Goal: Task Accomplishment & Management: Manage account settings

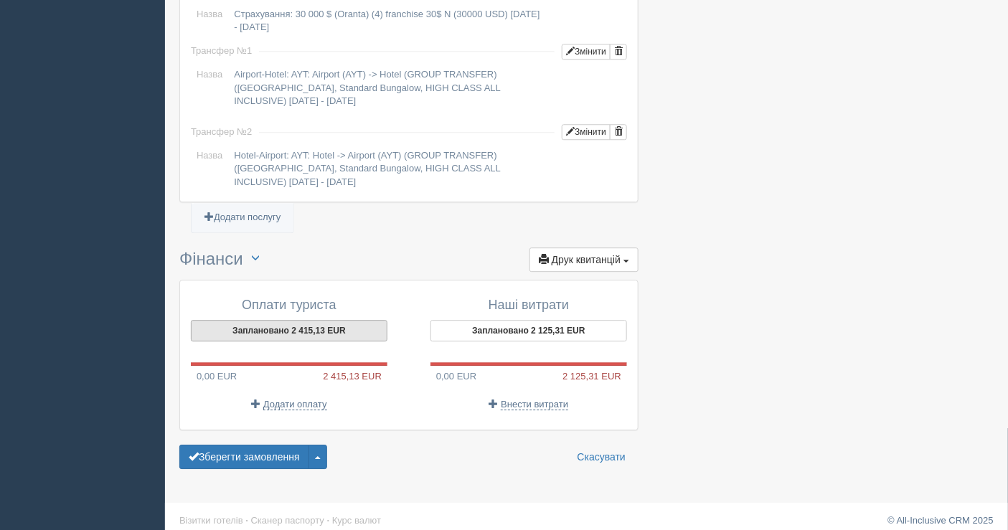
click at [312, 320] on button "Заплановано 2 415,13 EUR" at bounding box center [289, 331] width 197 height 22
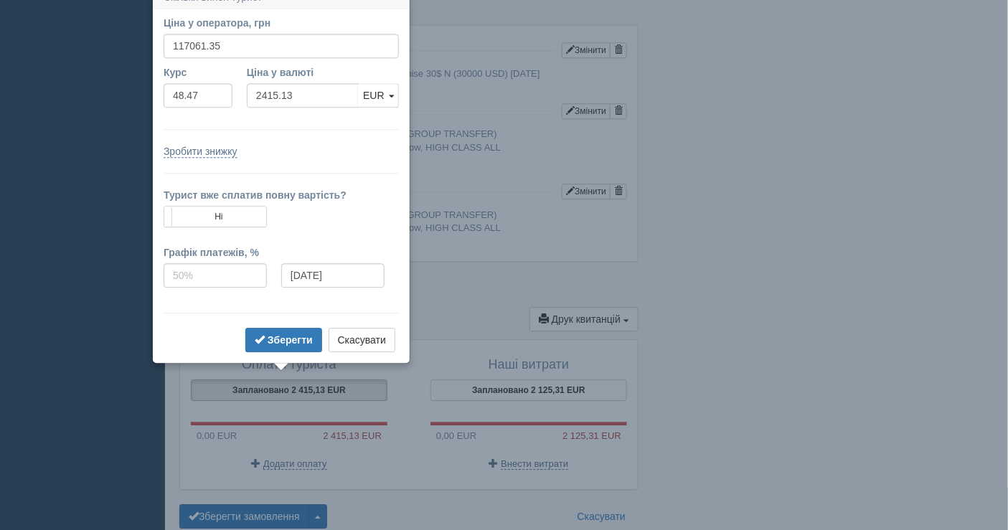
scroll to position [1138, 0]
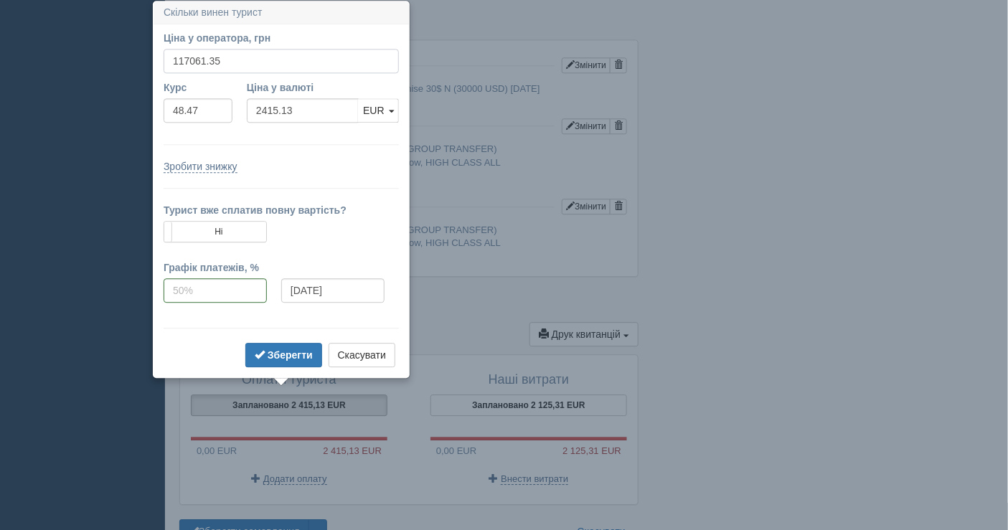
drag, startPoint x: 235, startPoint y: 65, endPoint x: 165, endPoint y: 60, distance: 69.7
click at [165, 60] on input "117061.35" at bounding box center [281, 61] width 235 height 24
type input "116500"
type input "2403.55"
click at [280, 356] on b "Зберегти" at bounding box center [290, 354] width 45 height 11
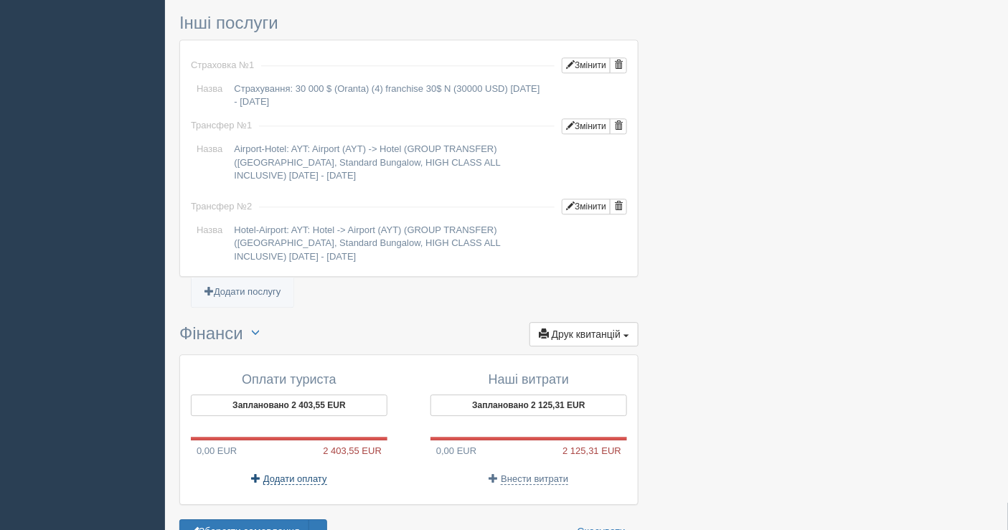
click at [295, 473] on span "Додати оплату" at bounding box center [295, 478] width 64 height 11
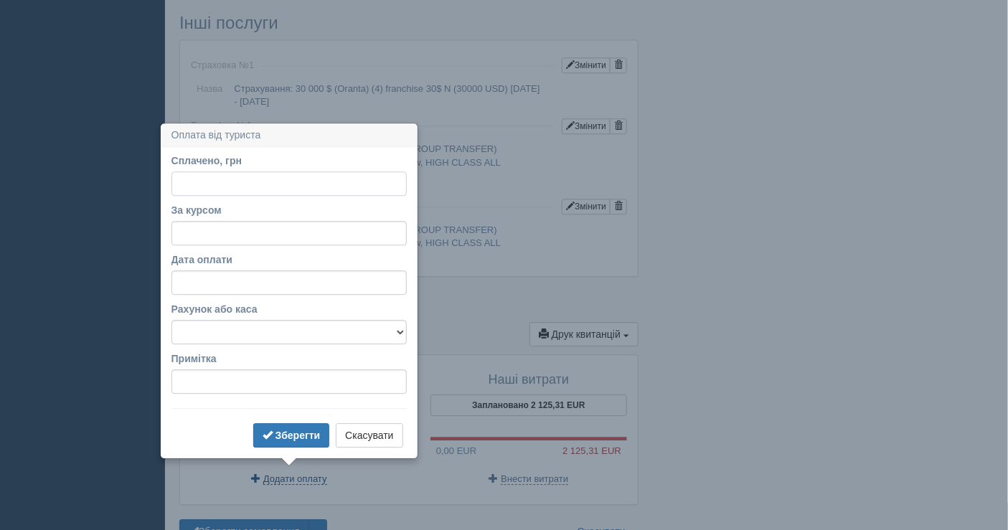
scroll to position [1213, 0]
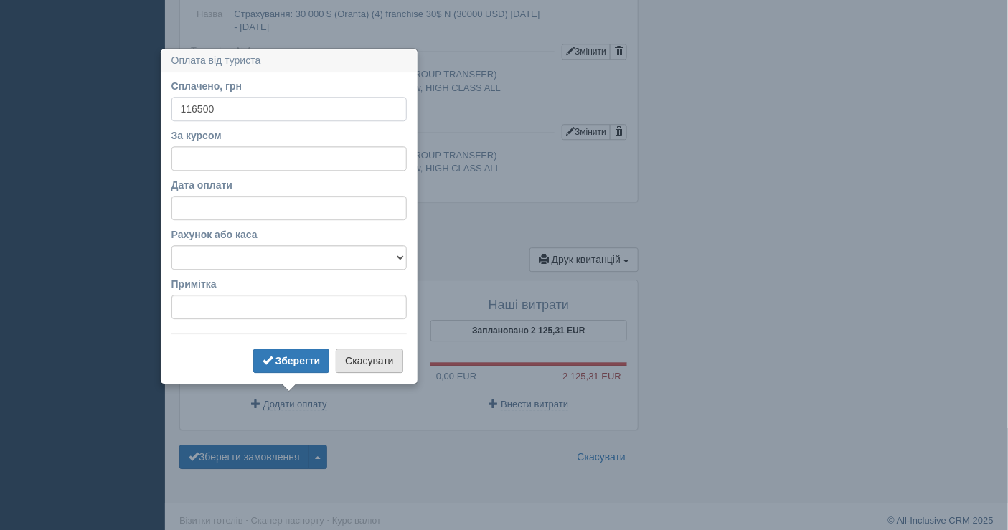
type input "116500"
click at [369, 366] on button "Скасувати" at bounding box center [369, 361] width 67 height 24
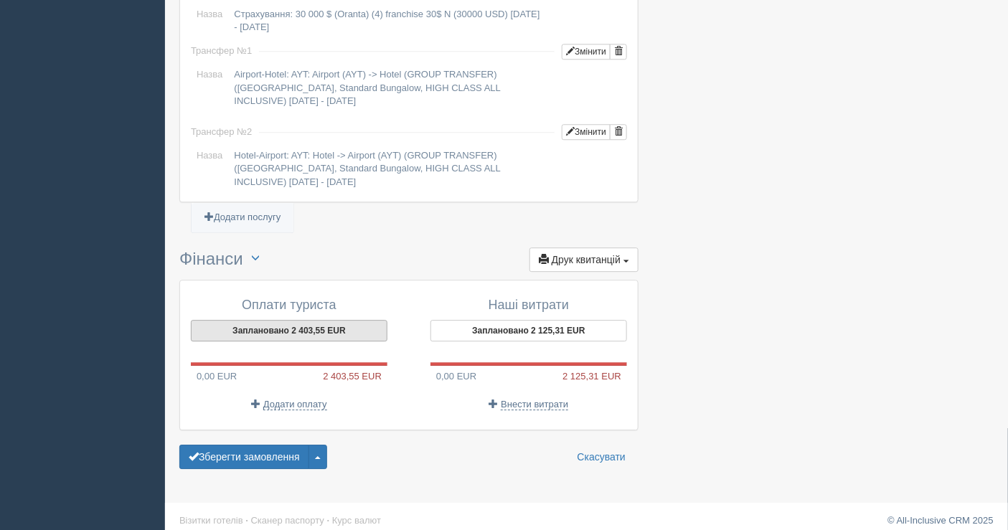
click at [282, 323] on button "Заплановано 2 403,55 EUR" at bounding box center [289, 331] width 197 height 22
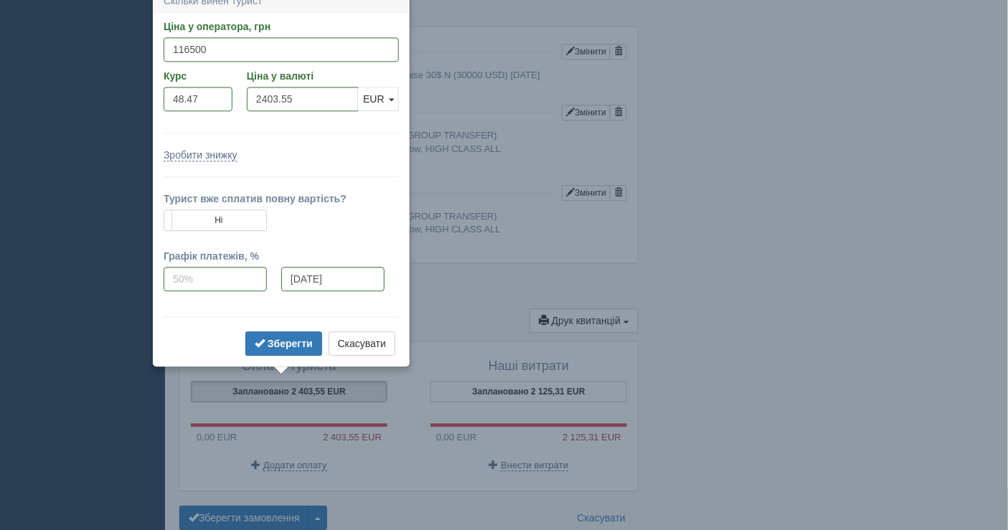
scroll to position [1141, 0]
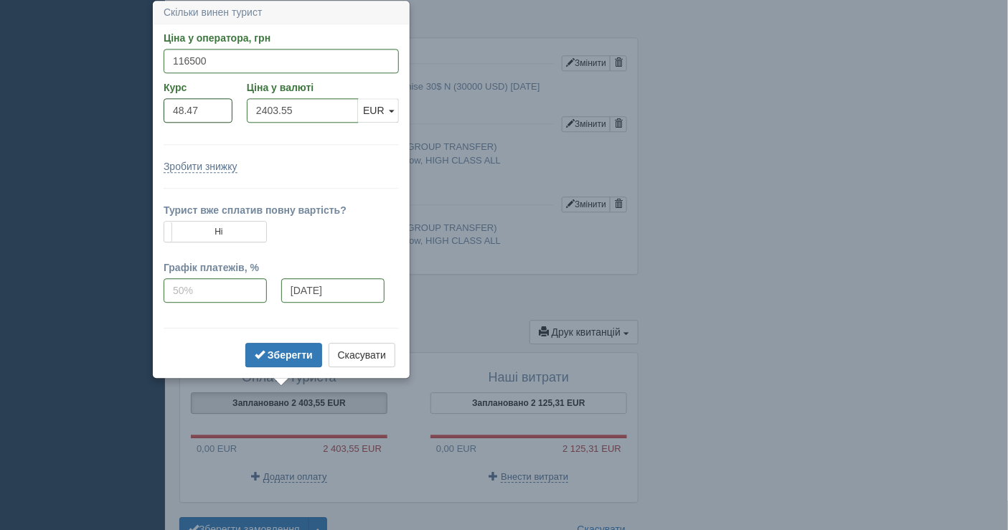
drag, startPoint x: 209, startPoint y: 115, endPoint x: 168, endPoint y: 111, distance: 41.8
click at [168, 113] on input "48.47" at bounding box center [198, 110] width 69 height 24
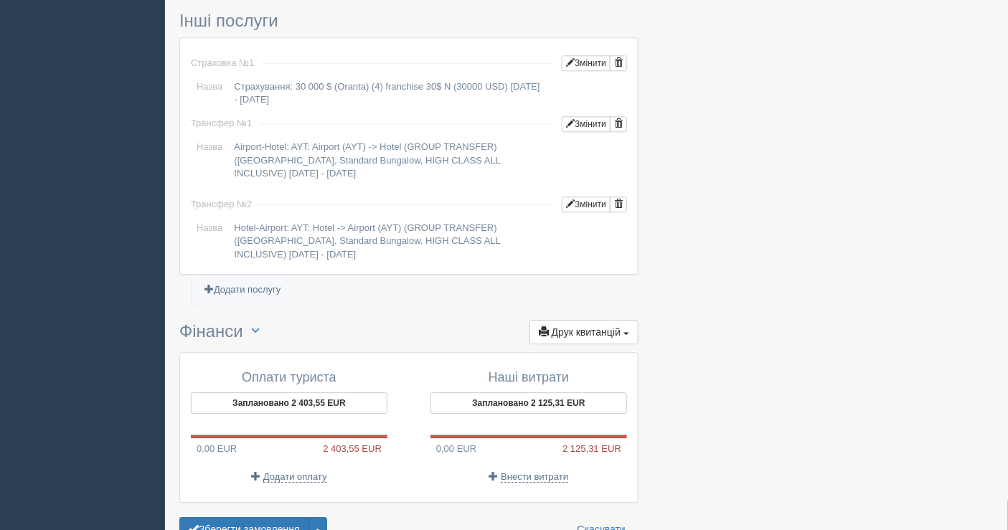
click at [435, 320] on h3 "Фінанси Переключити UAH / EUR Друк квитанцій Друк + Новий рахунок-фактура Акт в…" at bounding box center [408, 332] width 459 height 25
click at [287, 471] on span "Додати оплату" at bounding box center [295, 476] width 64 height 11
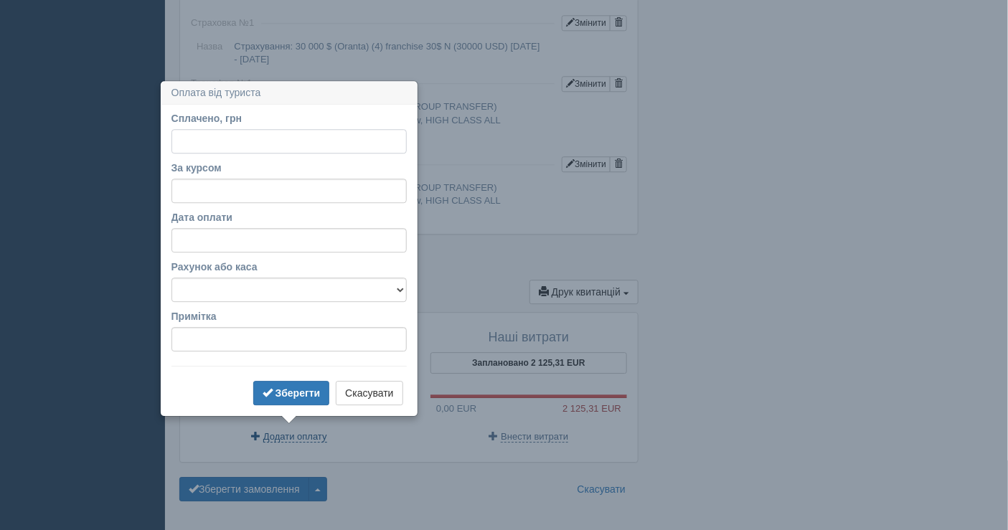
scroll to position [1213, 0]
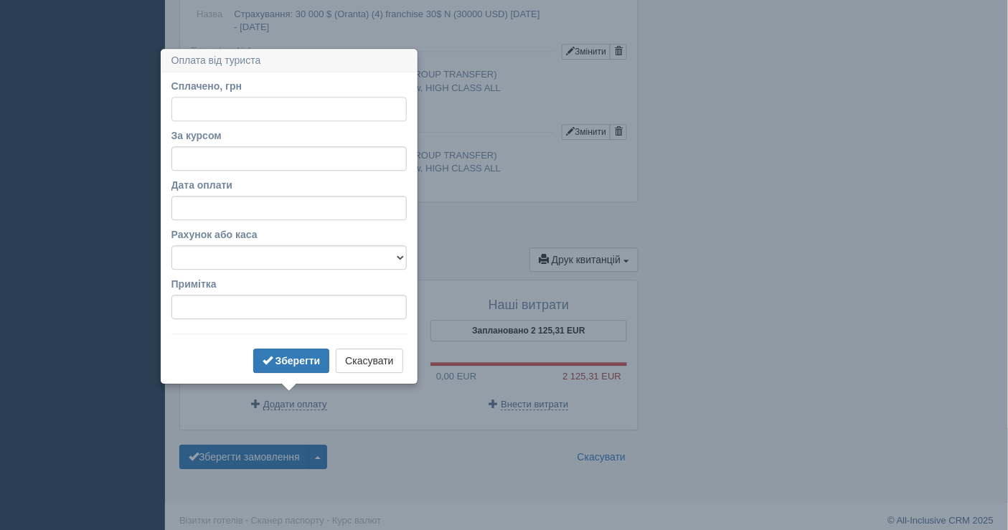
paste input "48.47"
type input "48.47"
click at [245, 154] on input "За курсом" at bounding box center [288, 158] width 235 height 24
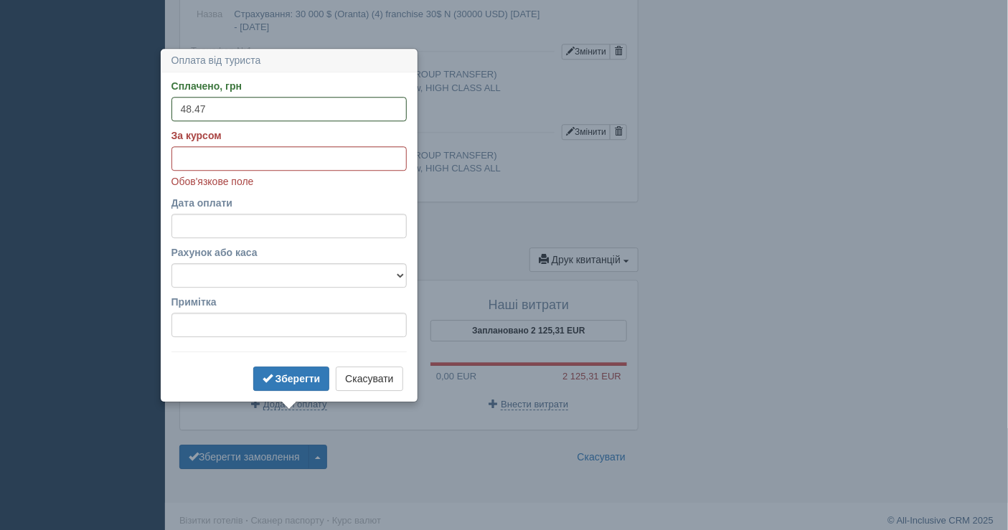
click at [184, 148] on input "За курсом" at bounding box center [288, 158] width 235 height 24
paste input "48.47"
type input "48.47"
click at [199, 107] on input "Сплачено, грн" at bounding box center [288, 109] width 235 height 24
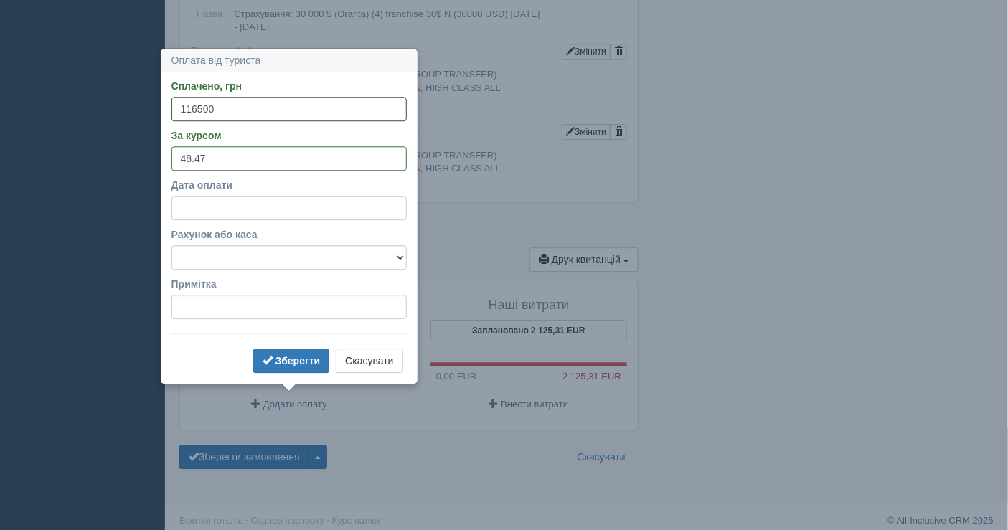
type input "116500"
click at [349, 250] on select "Банківський рахунок Готівкова каса" at bounding box center [288, 257] width 235 height 24
select select "1598"
click at [171, 245] on select "Банківський рахунок Готівкова каса" at bounding box center [288, 257] width 235 height 24
click at [292, 359] on b "Зберегти" at bounding box center [297, 360] width 45 height 11
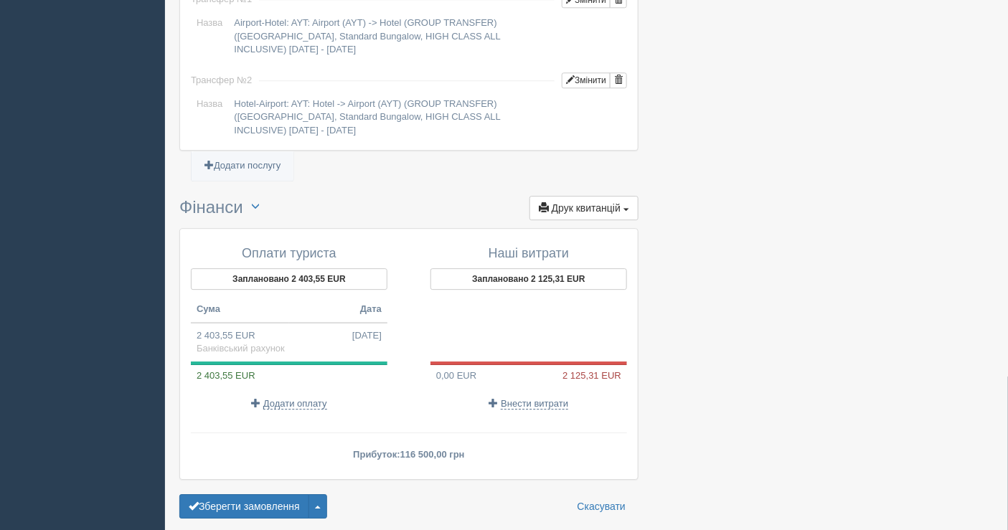
scroll to position [1314, 0]
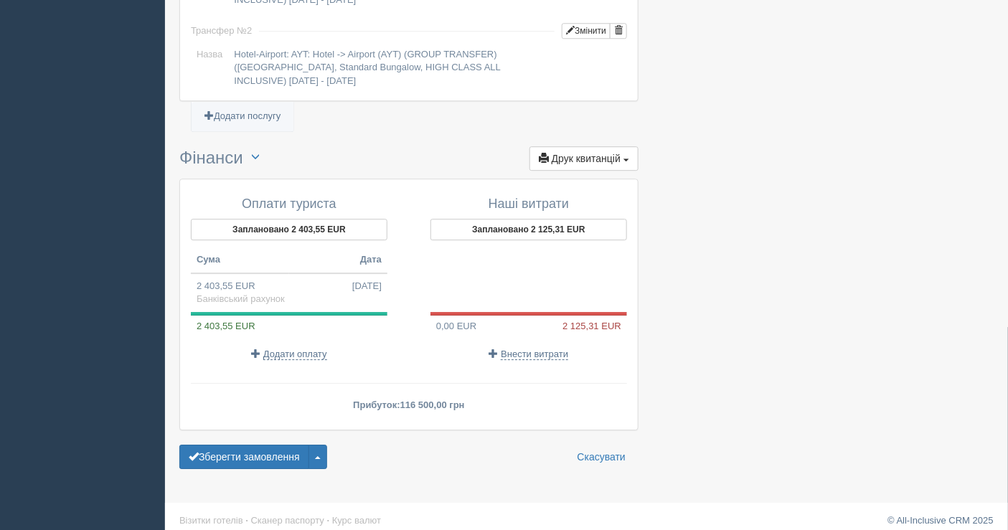
drag, startPoint x: 256, startPoint y: 447, endPoint x: 396, endPoint y: 268, distance: 227.4
click at [263, 445] on button "Зберегти замовлення" at bounding box center [244, 457] width 130 height 24
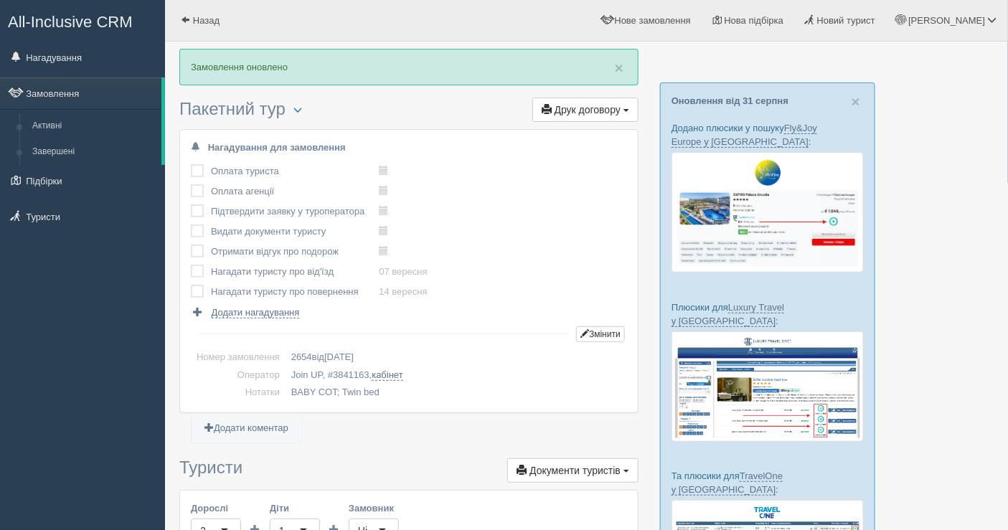
click at [593, 105] on span "Друк договору" at bounding box center [588, 109] width 66 height 11
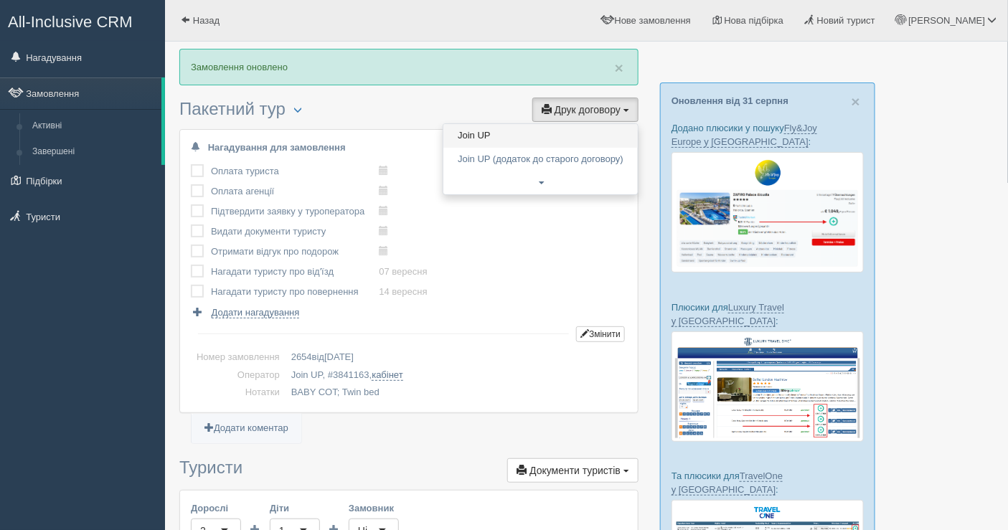
click at [484, 133] on link "Join UP" at bounding box center [540, 136] width 194 height 24
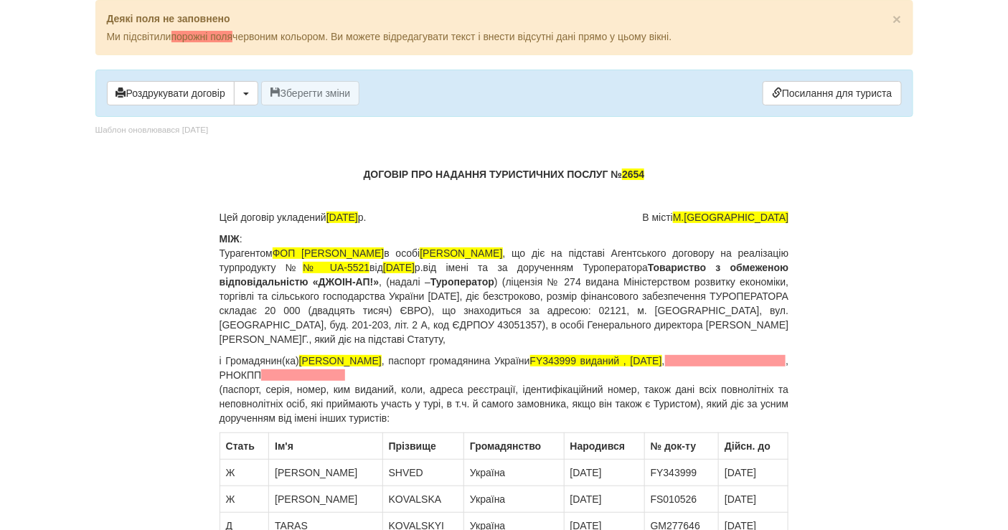
click at [646, 169] on p "ДОГОВІР ПРО НАДАННЯ ТУРИСТИЧНИХ ПОСЛУГ № 2654" at bounding box center [505, 174] width 570 height 14
click at [309, 85] on button "Зберегти зміни" at bounding box center [310, 93] width 99 height 24
